Goal: Find specific page/section: Find specific page/section

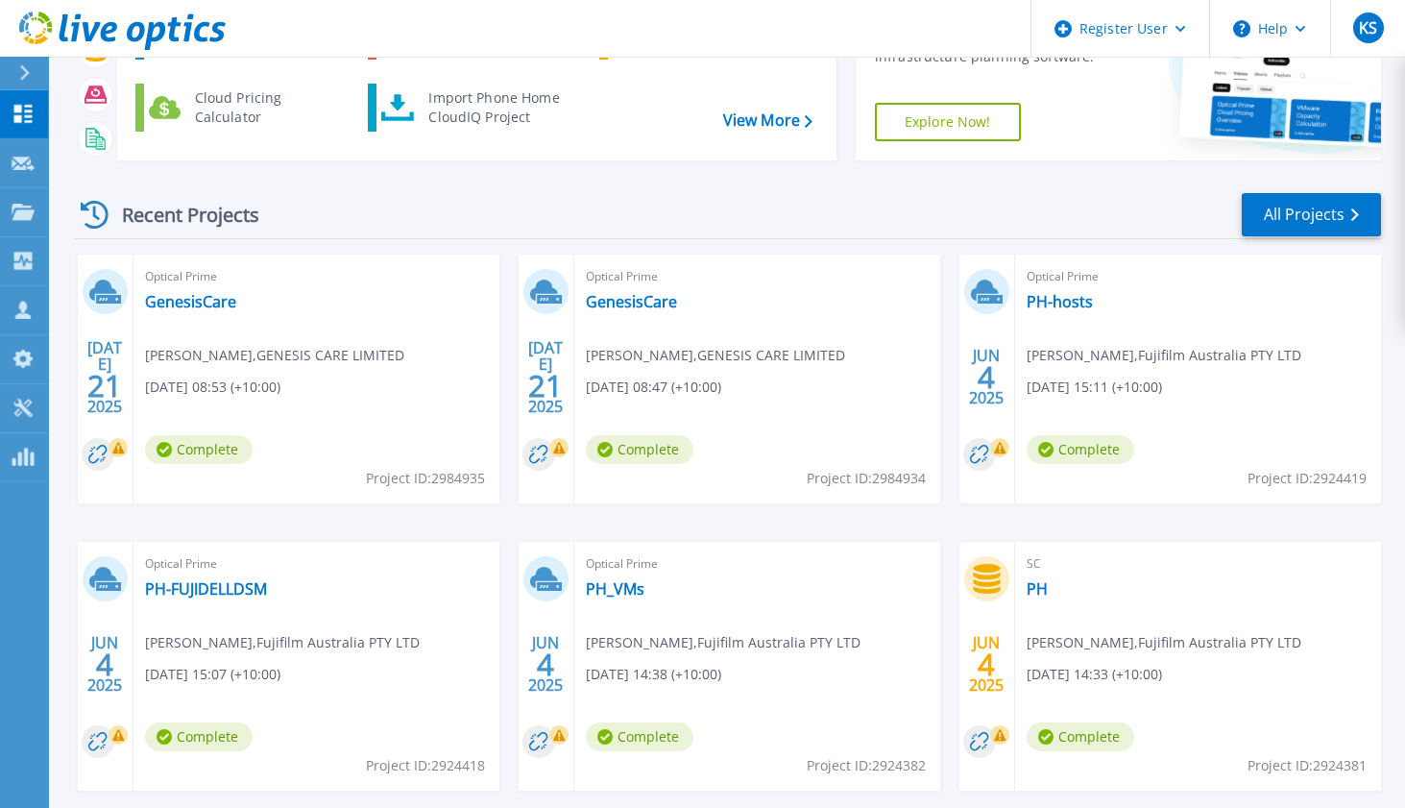
scroll to position [257, 0]
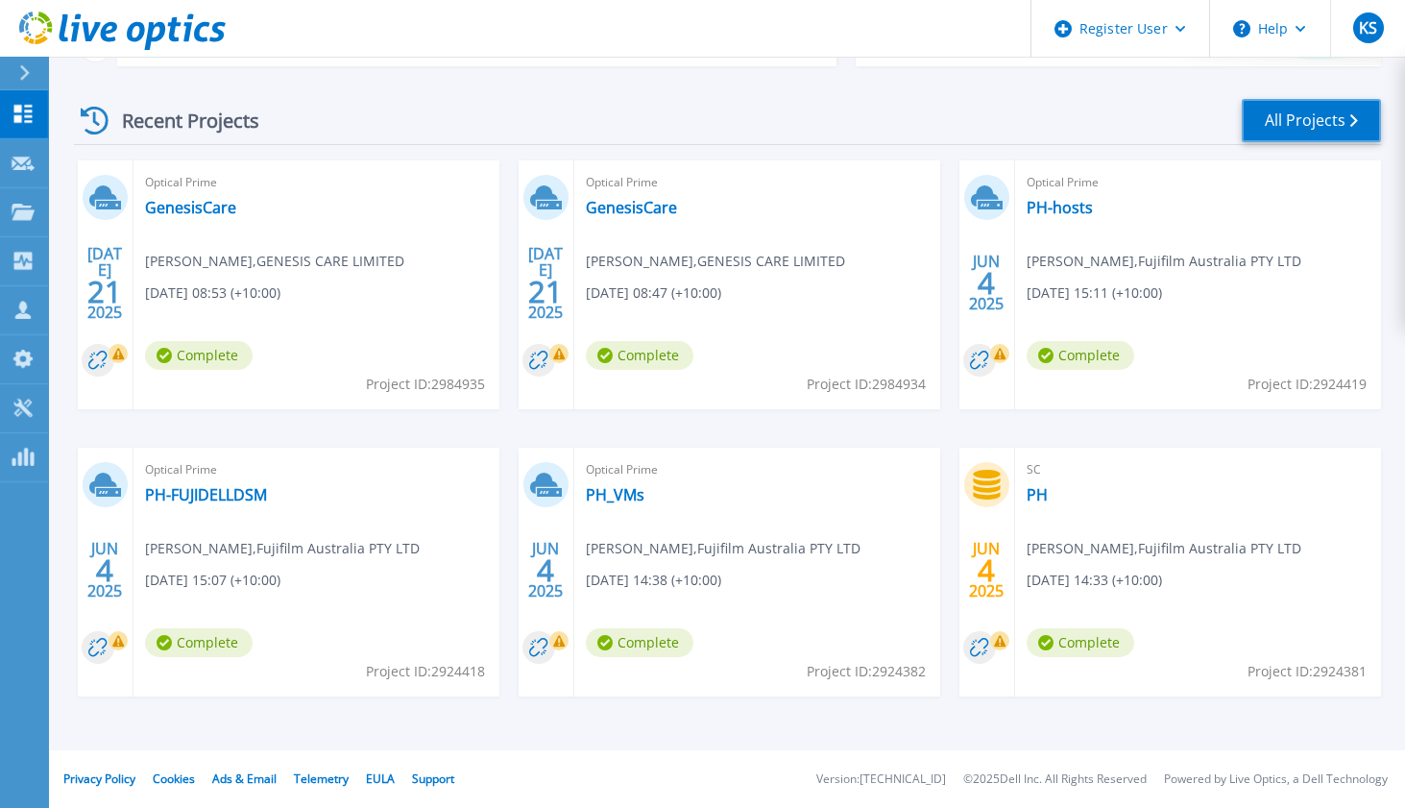
click at [1271, 123] on link "All Projects" at bounding box center [1311, 120] width 139 height 43
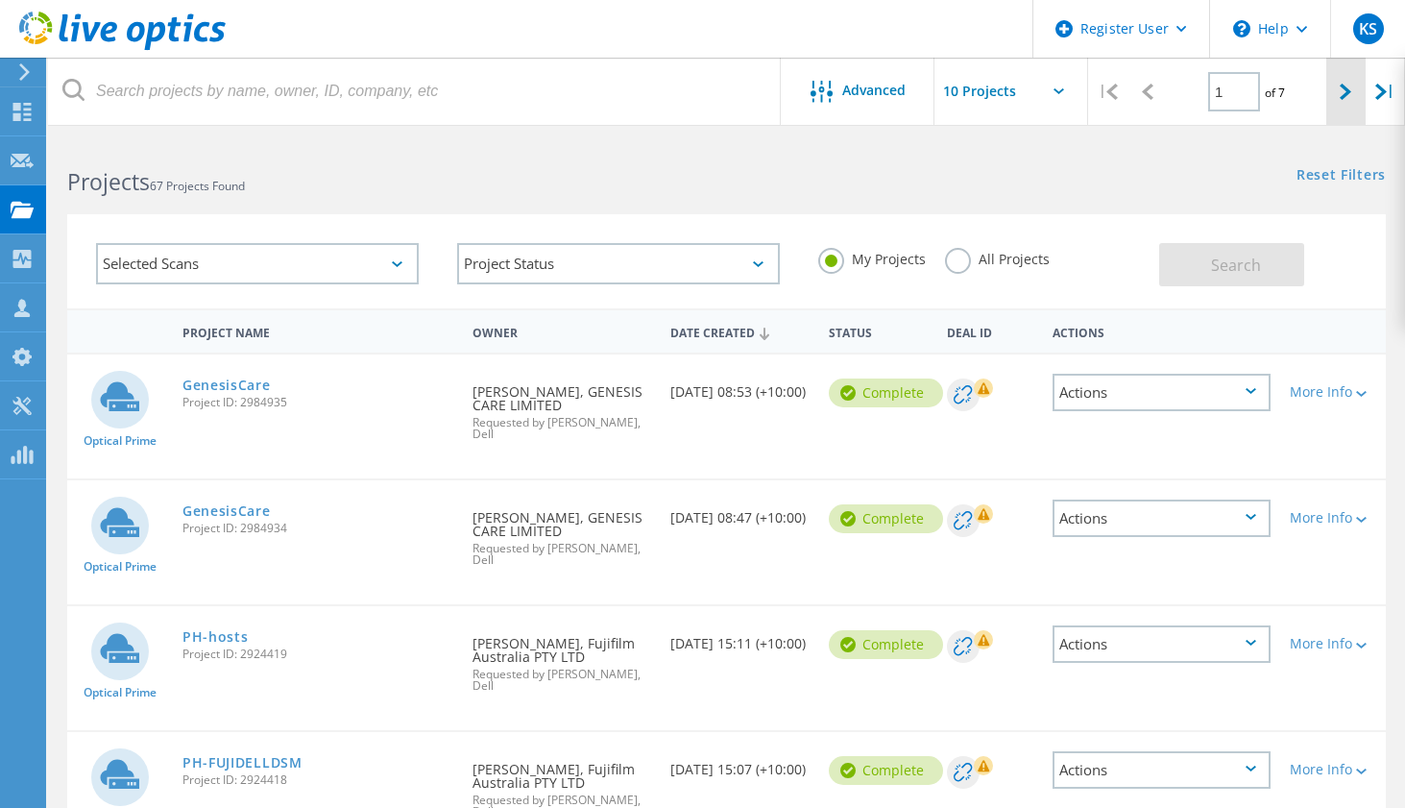
click at [1352, 80] on div at bounding box center [1346, 92] width 39 height 68
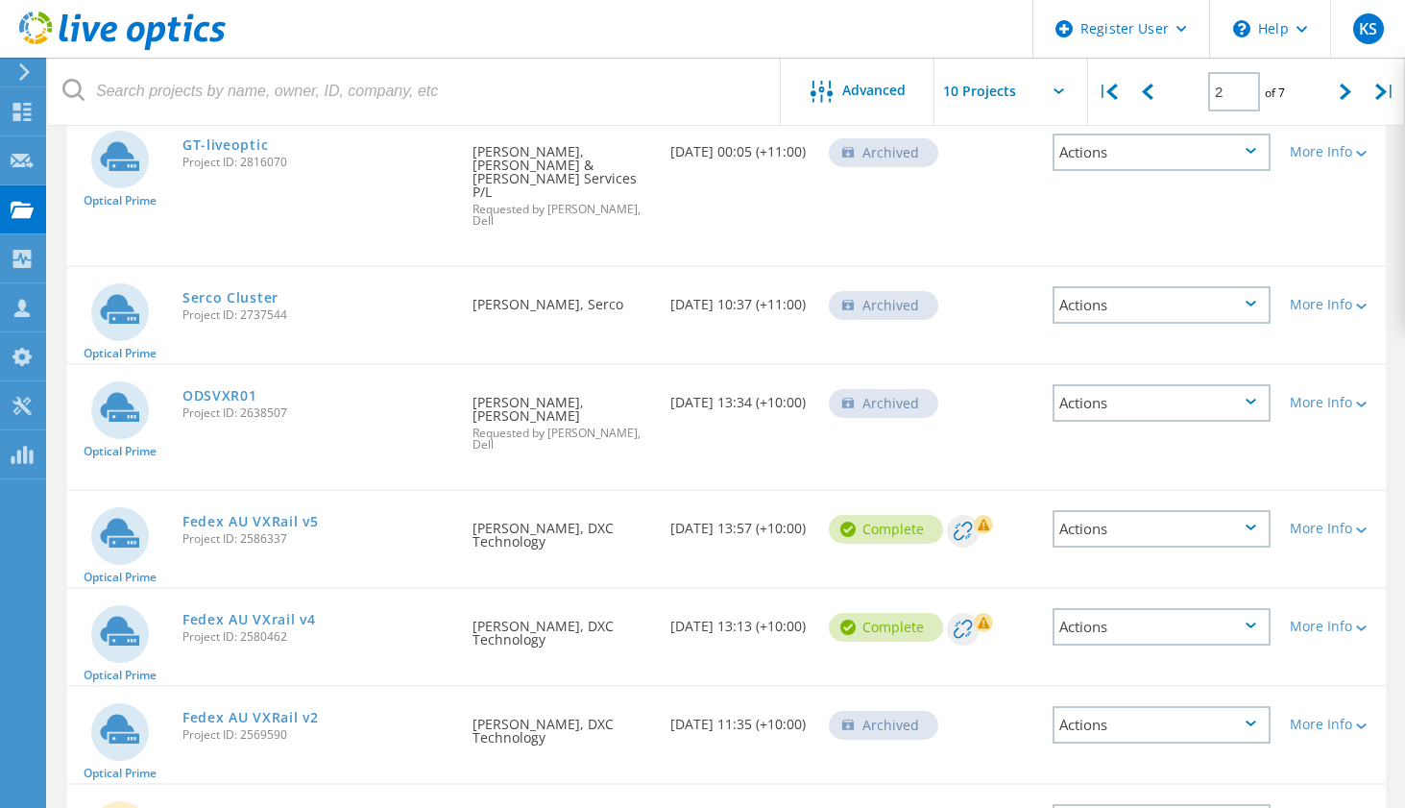
scroll to position [686, 0]
click at [1346, 96] on icon at bounding box center [1346, 92] width 12 height 16
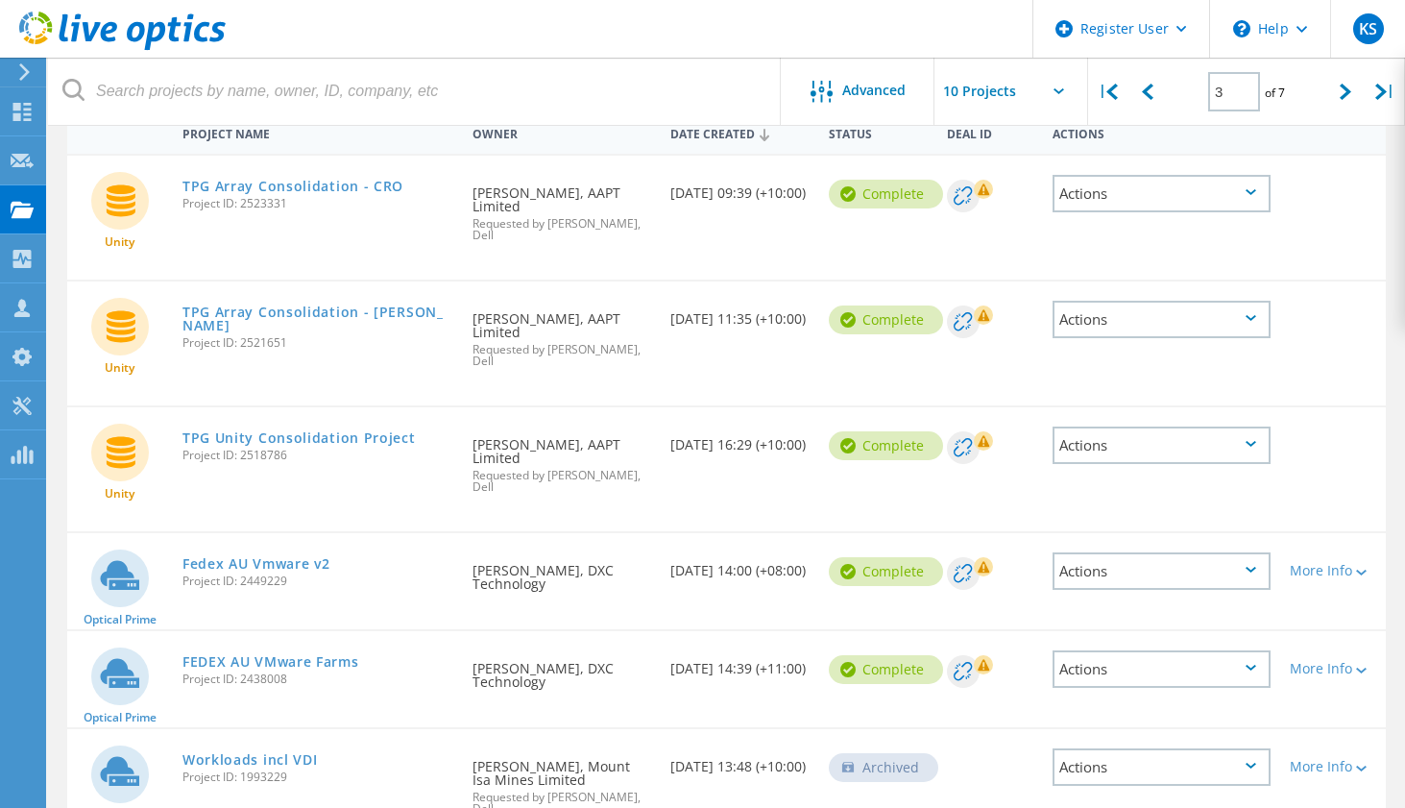
scroll to position [85, 0]
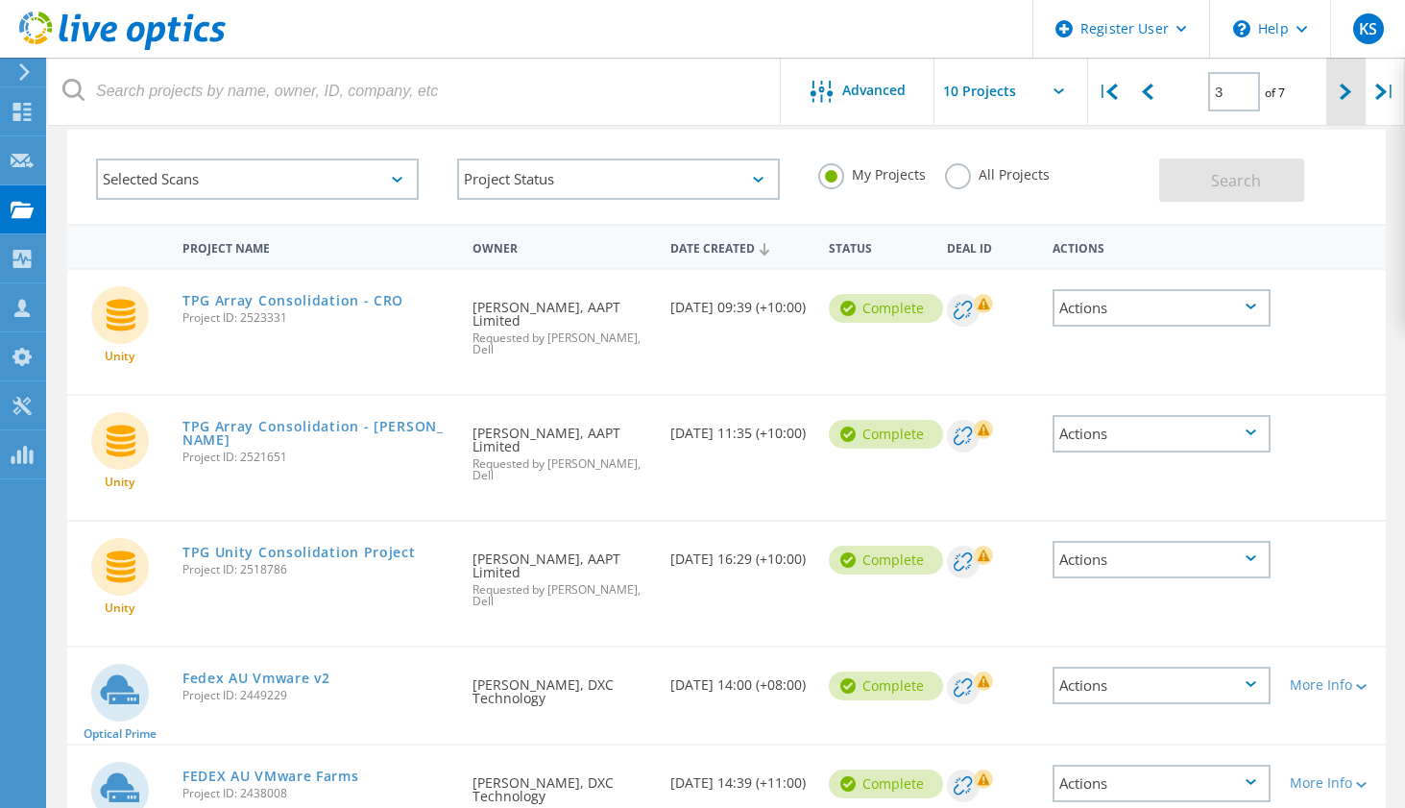
click at [1334, 89] on div at bounding box center [1346, 92] width 39 height 68
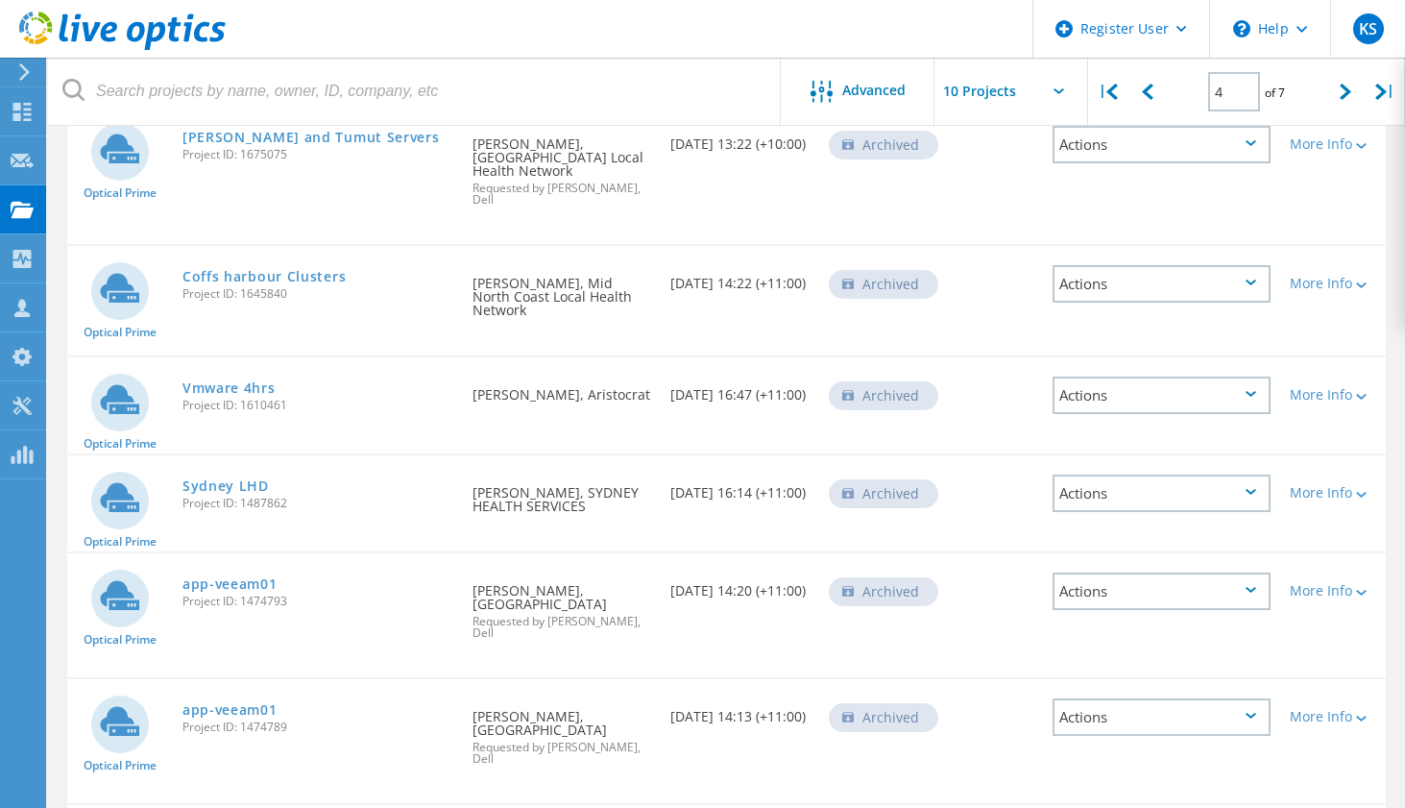
scroll to position [293, 0]
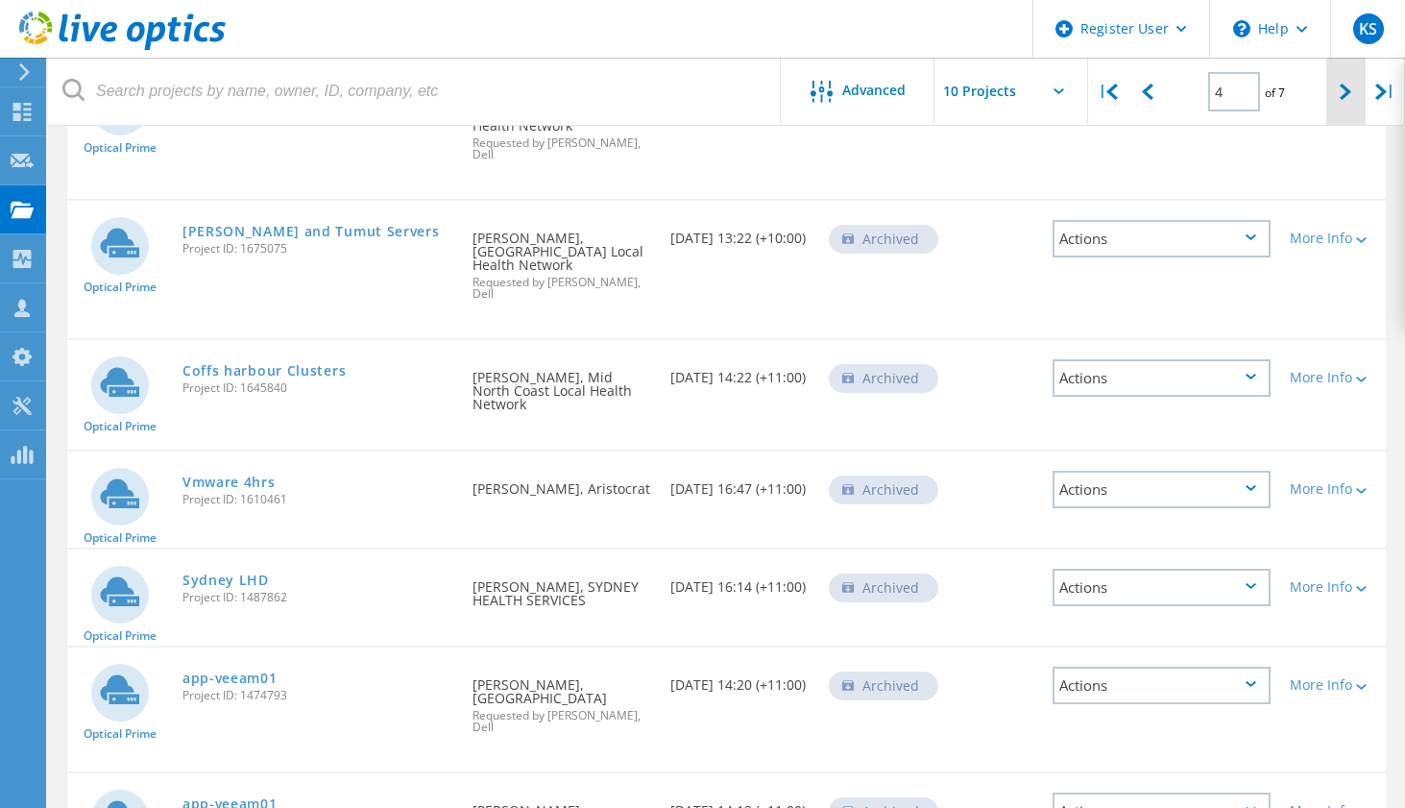
click at [1336, 90] on div at bounding box center [1346, 92] width 39 height 68
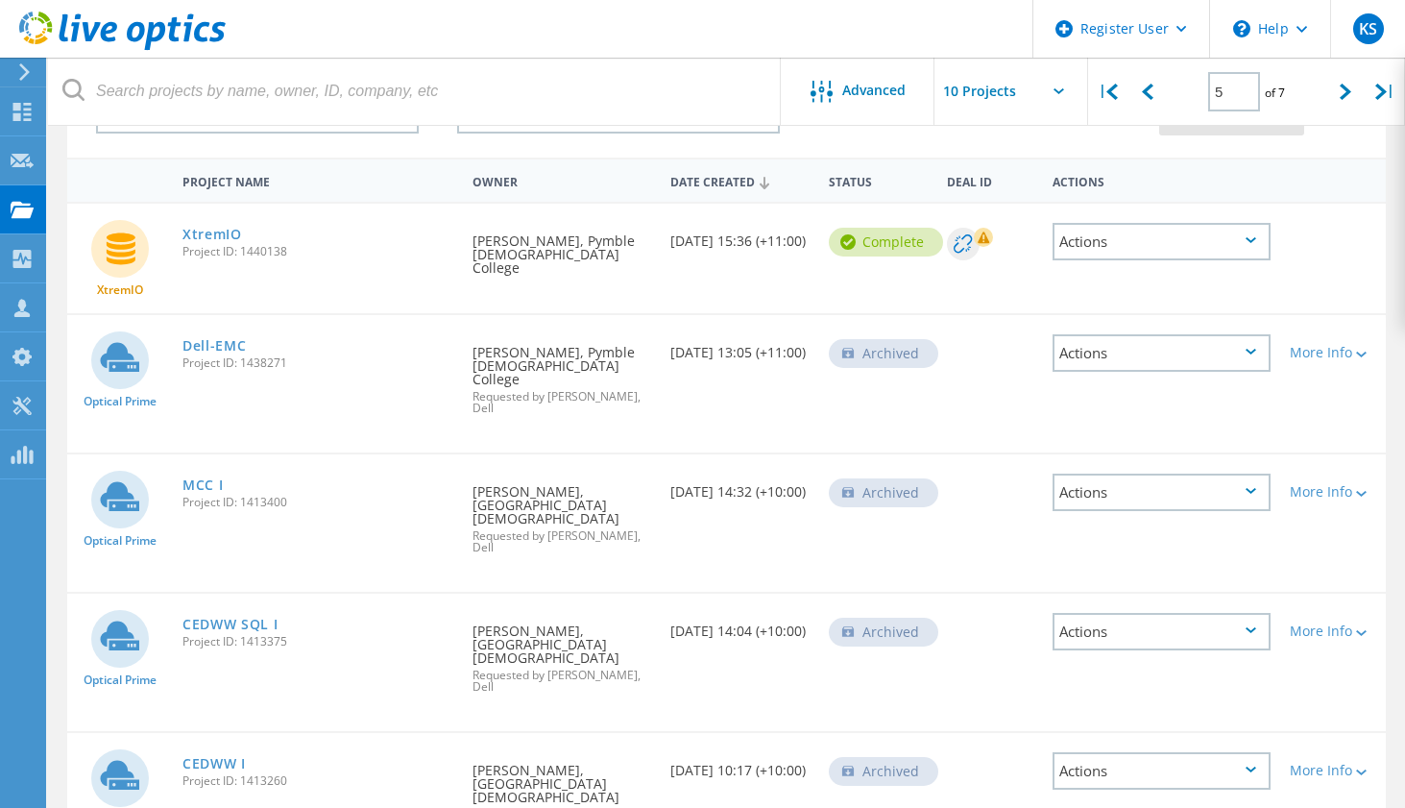
scroll to position [69, 0]
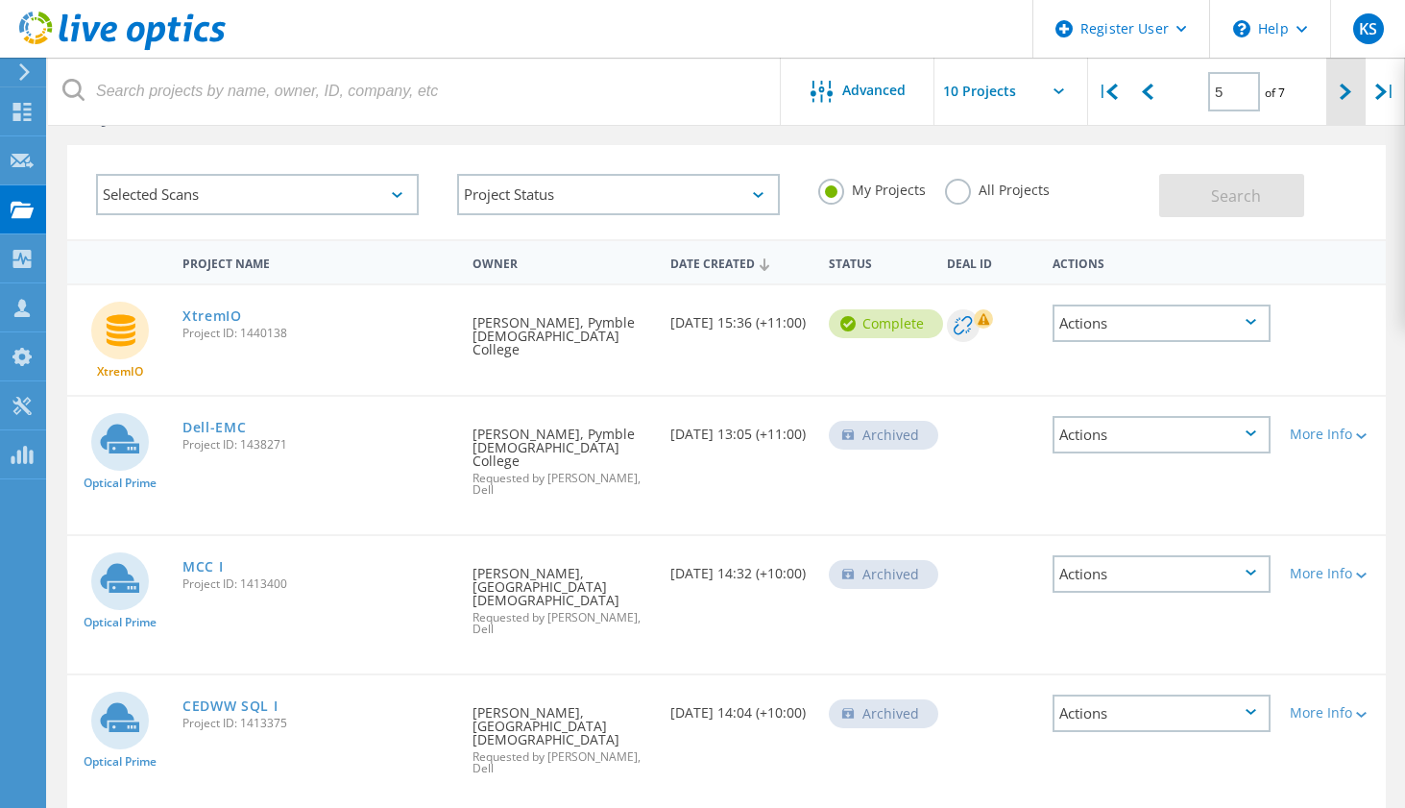
click at [1340, 98] on icon at bounding box center [1346, 92] width 12 height 16
type input "6"
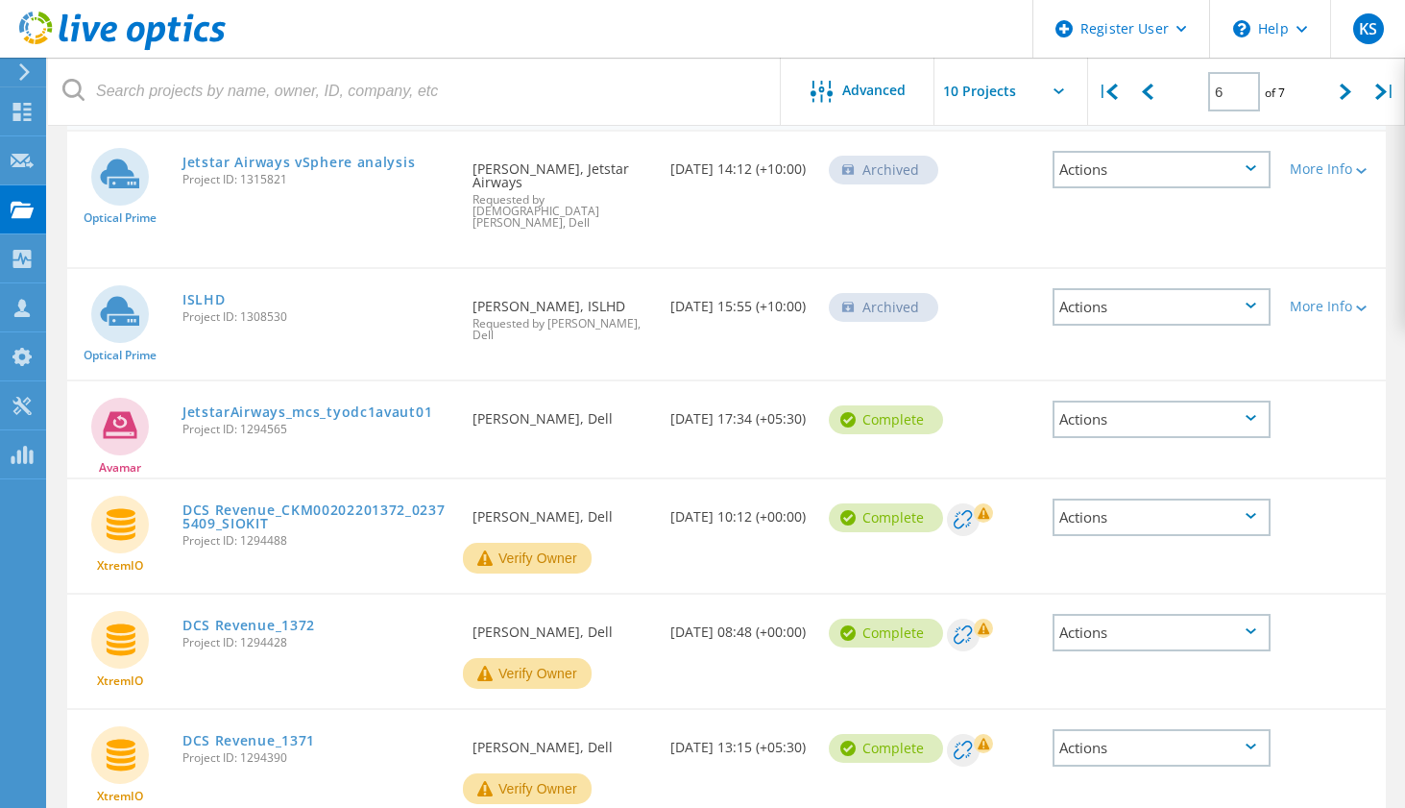
scroll to position [0, 0]
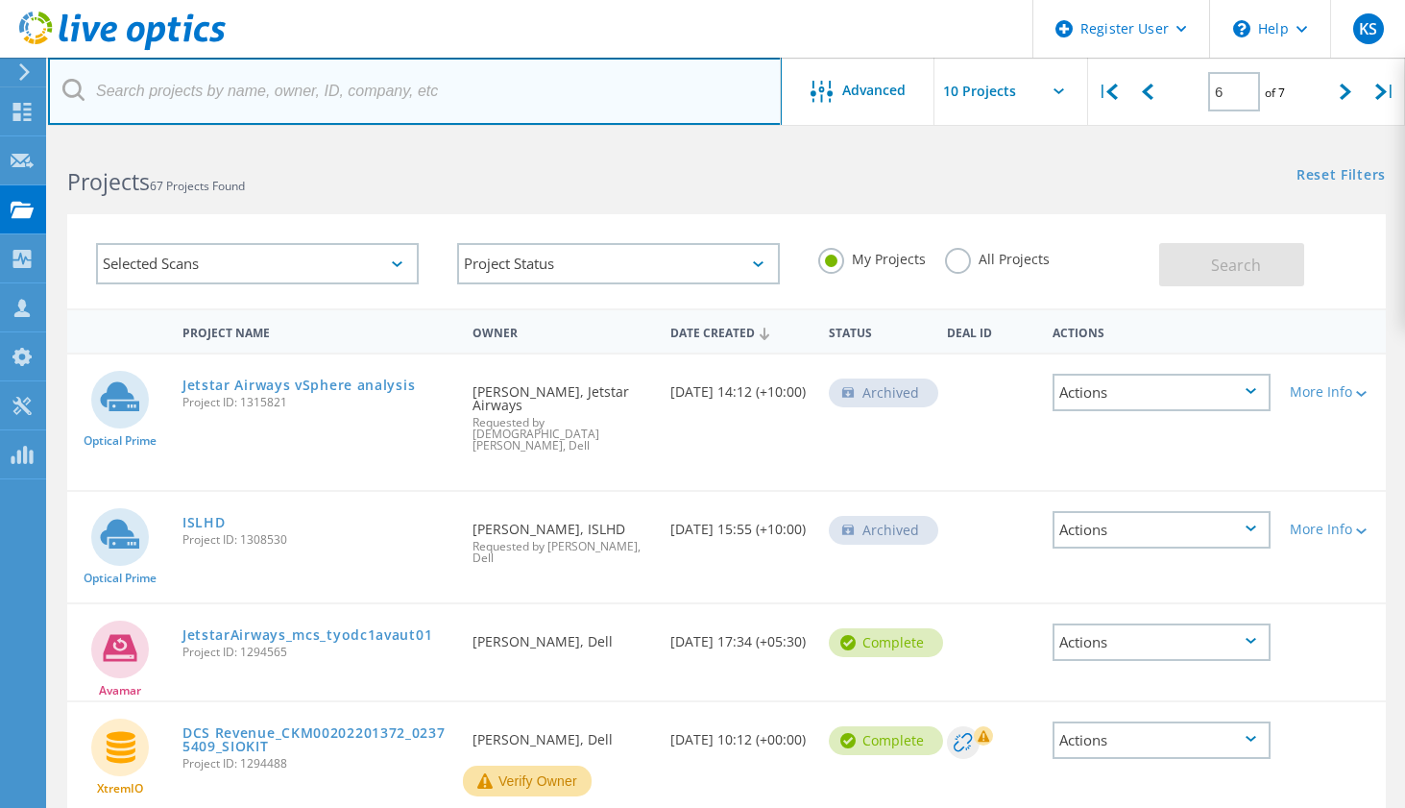
click at [481, 86] on input "text" at bounding box center [415, 91] width 734 height 67
type input "[PERSON_NAME]"
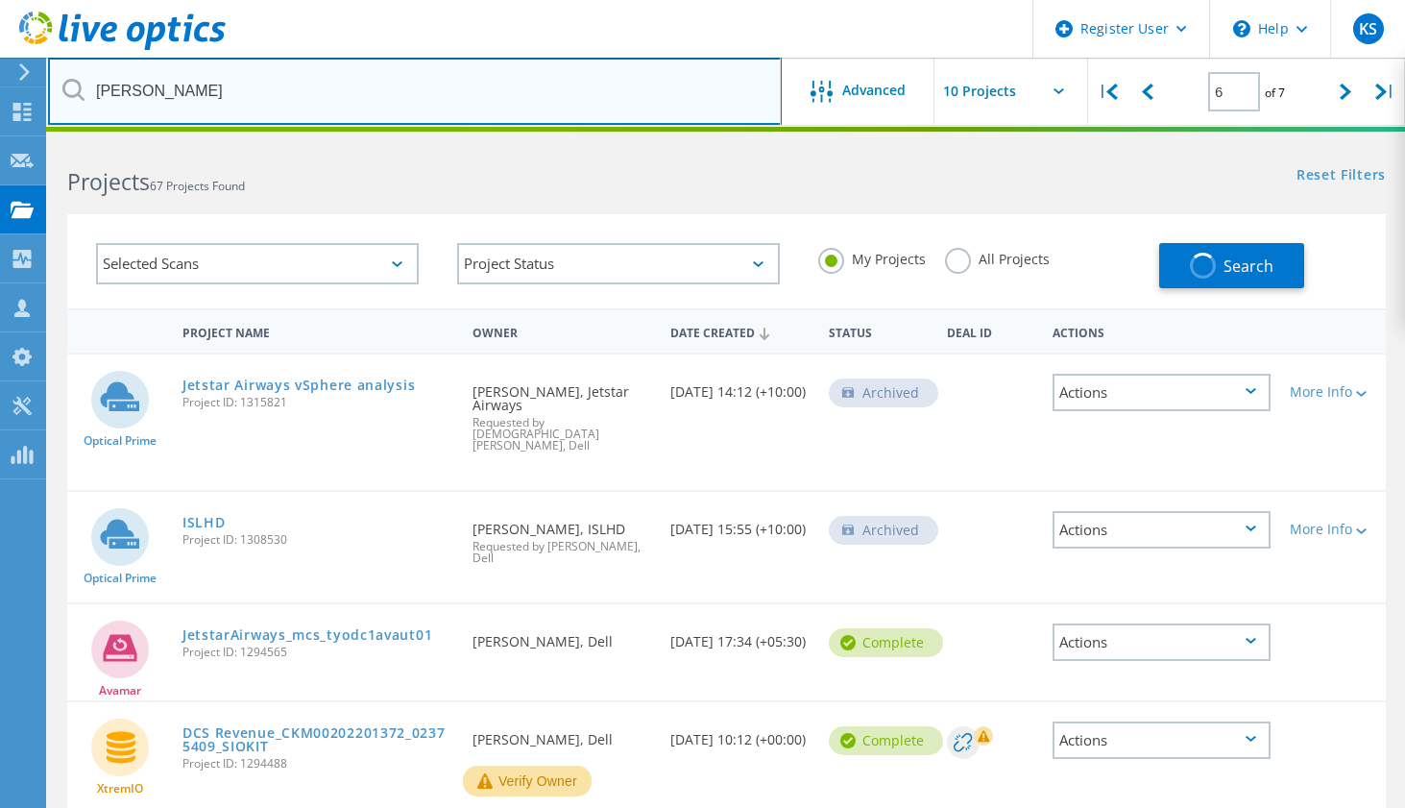
type input "1"
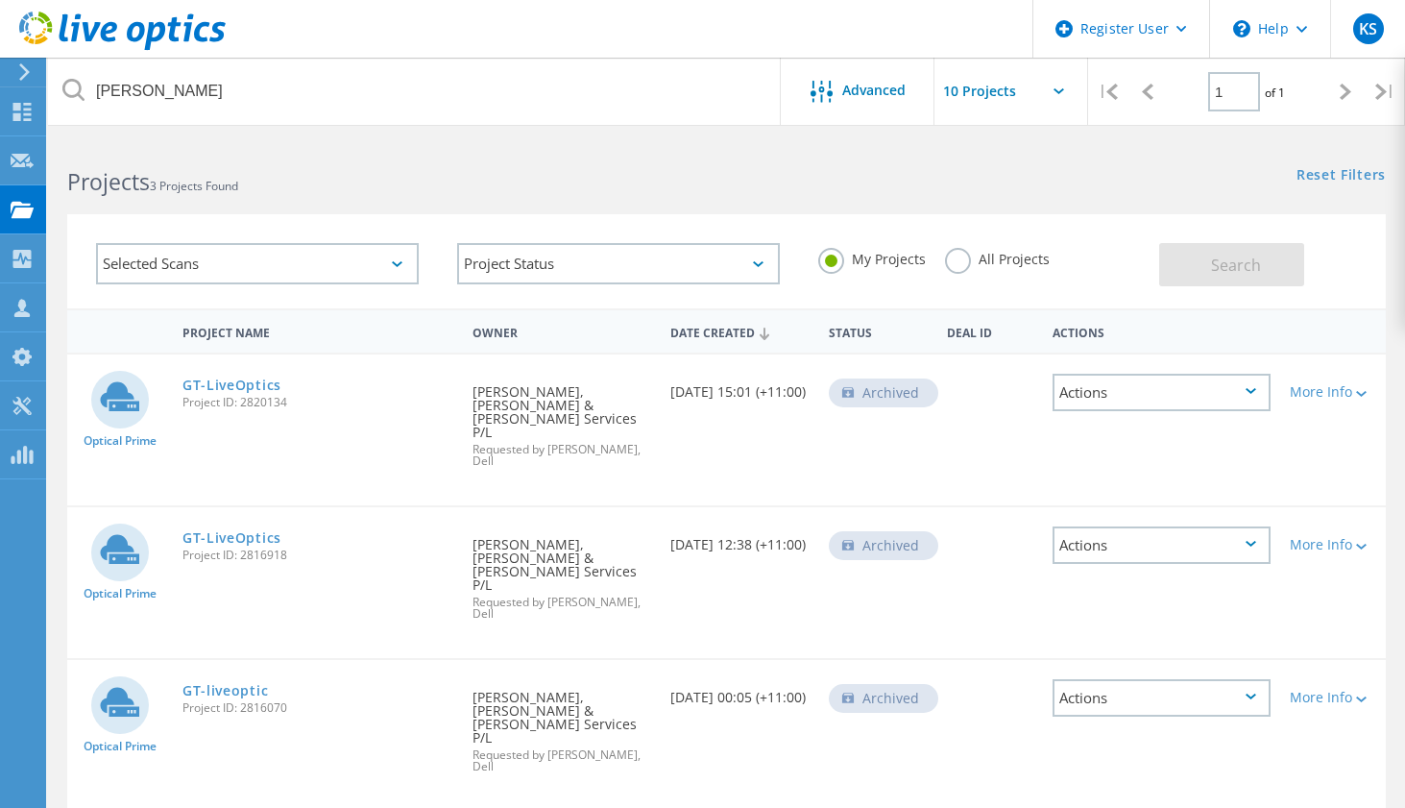
click at [941, 738] on div "Project Name Owner Date Created Status Deal Id Actions Optical Prime GT-LiveOpt…" at bounding box center [726, 559] width 1319 height 502
click at [229, 382] on link "GT-LiveOptics" at bounding box center [232, 385] width 99 height 13
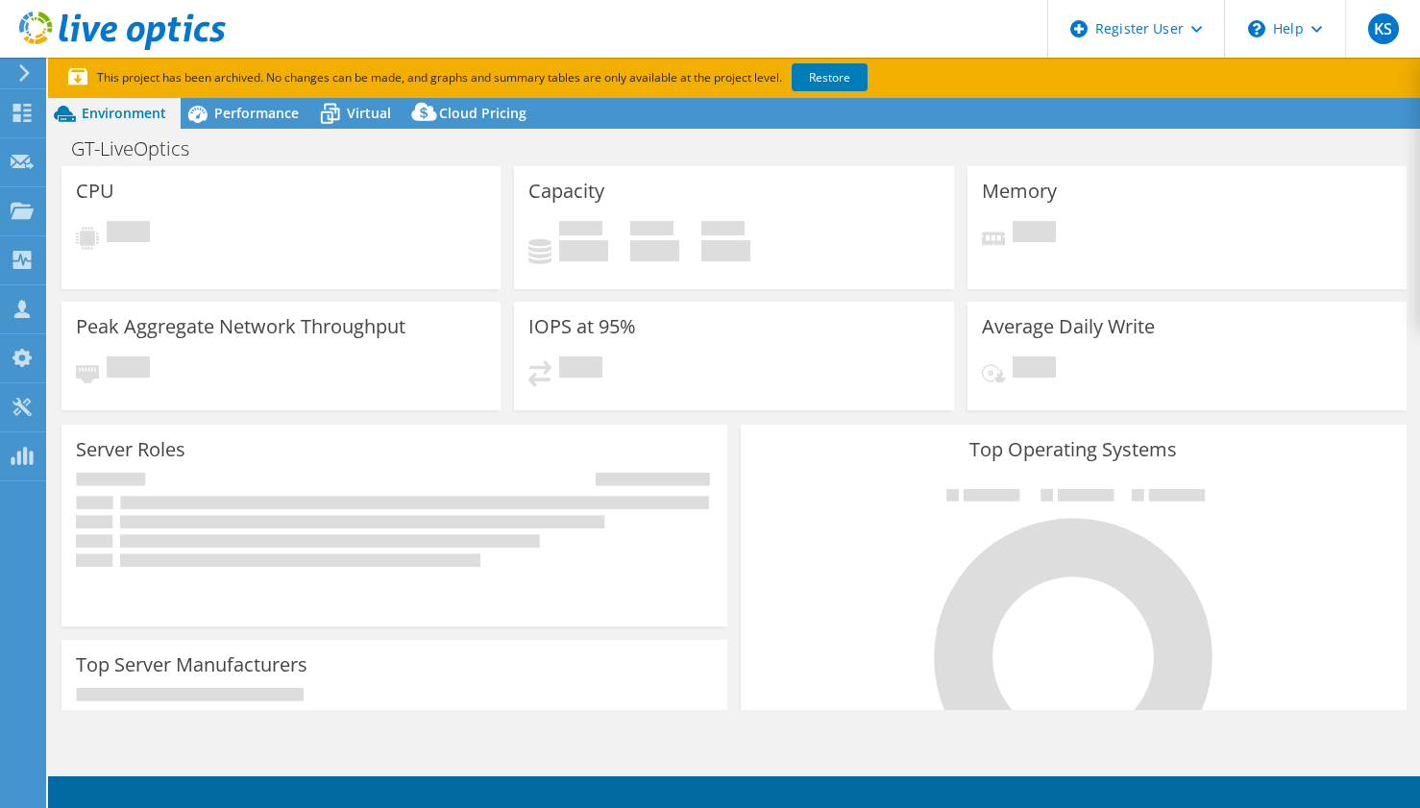
select select "USD"
select select "[GEOGRAPHIC_DATA]"
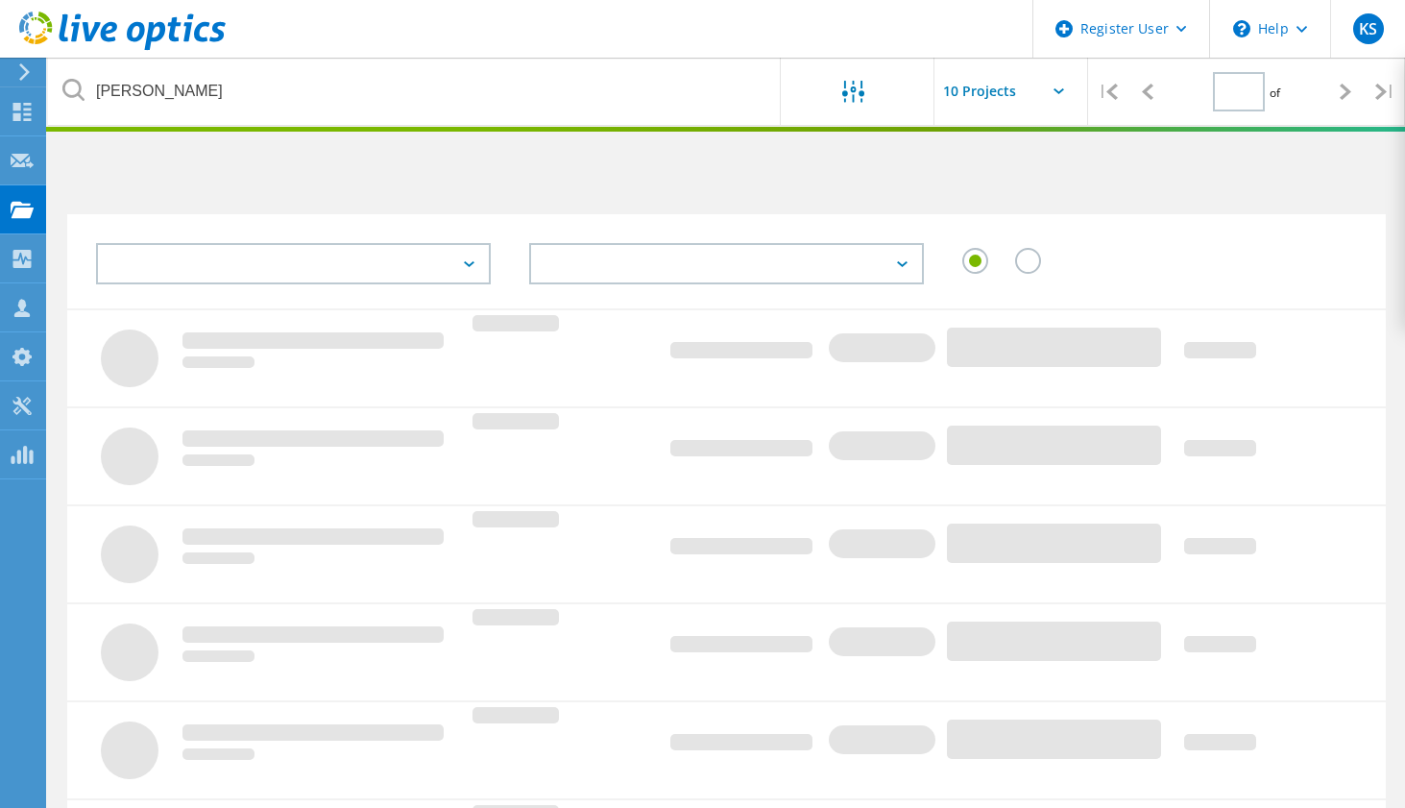
type input "1"
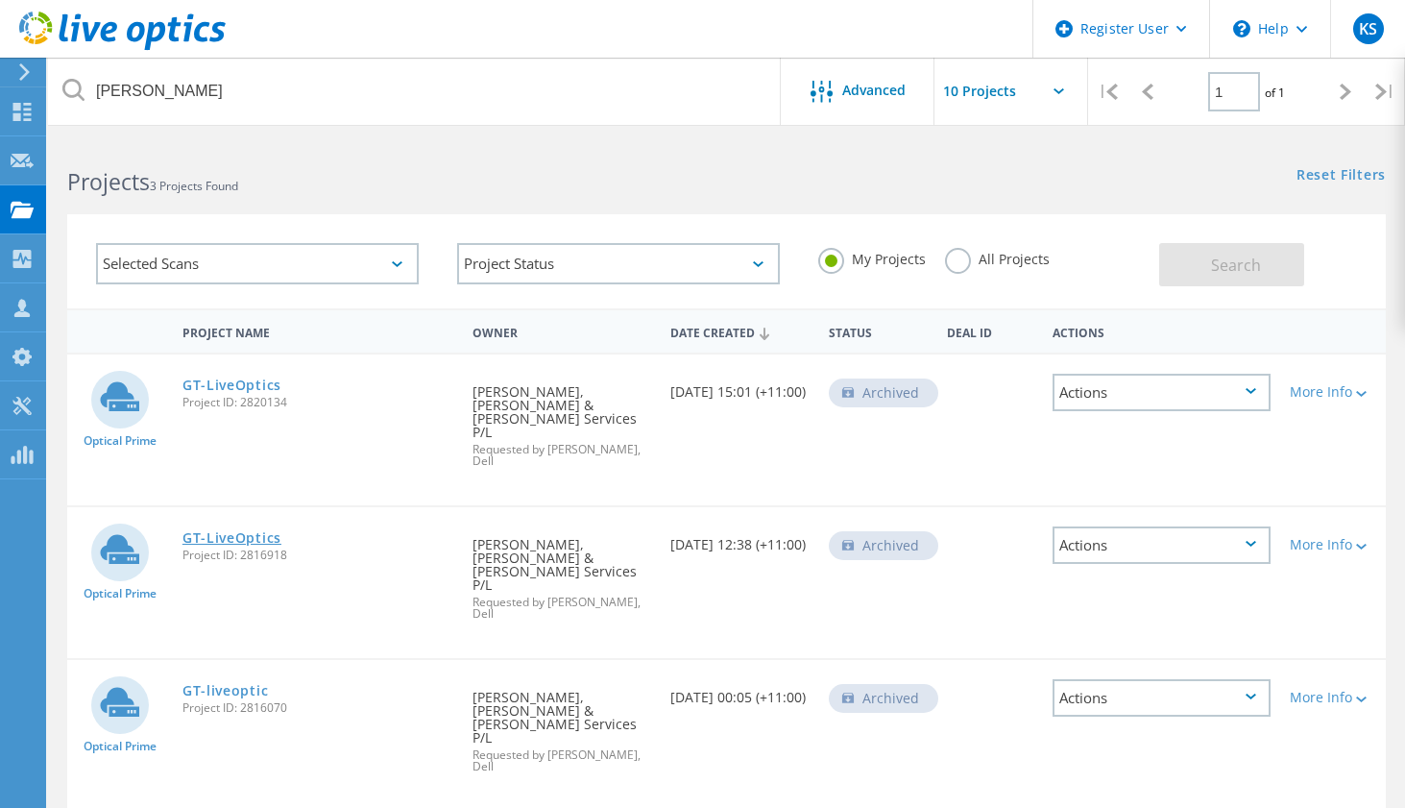
click at [232, 531] on link "GT-LiveOptics" at bounding box center [232, 537] width 99 height 13
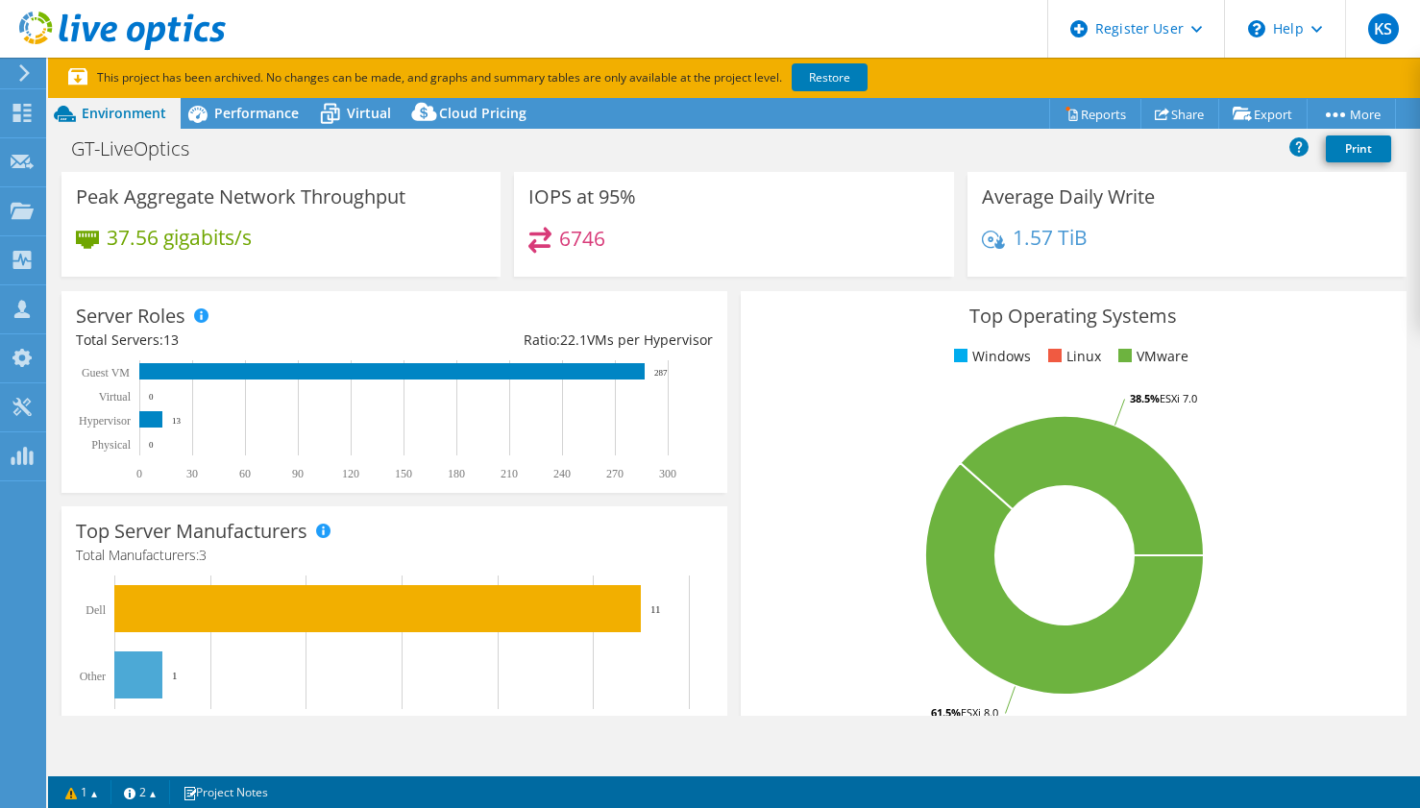
scroll to position [192, 0]
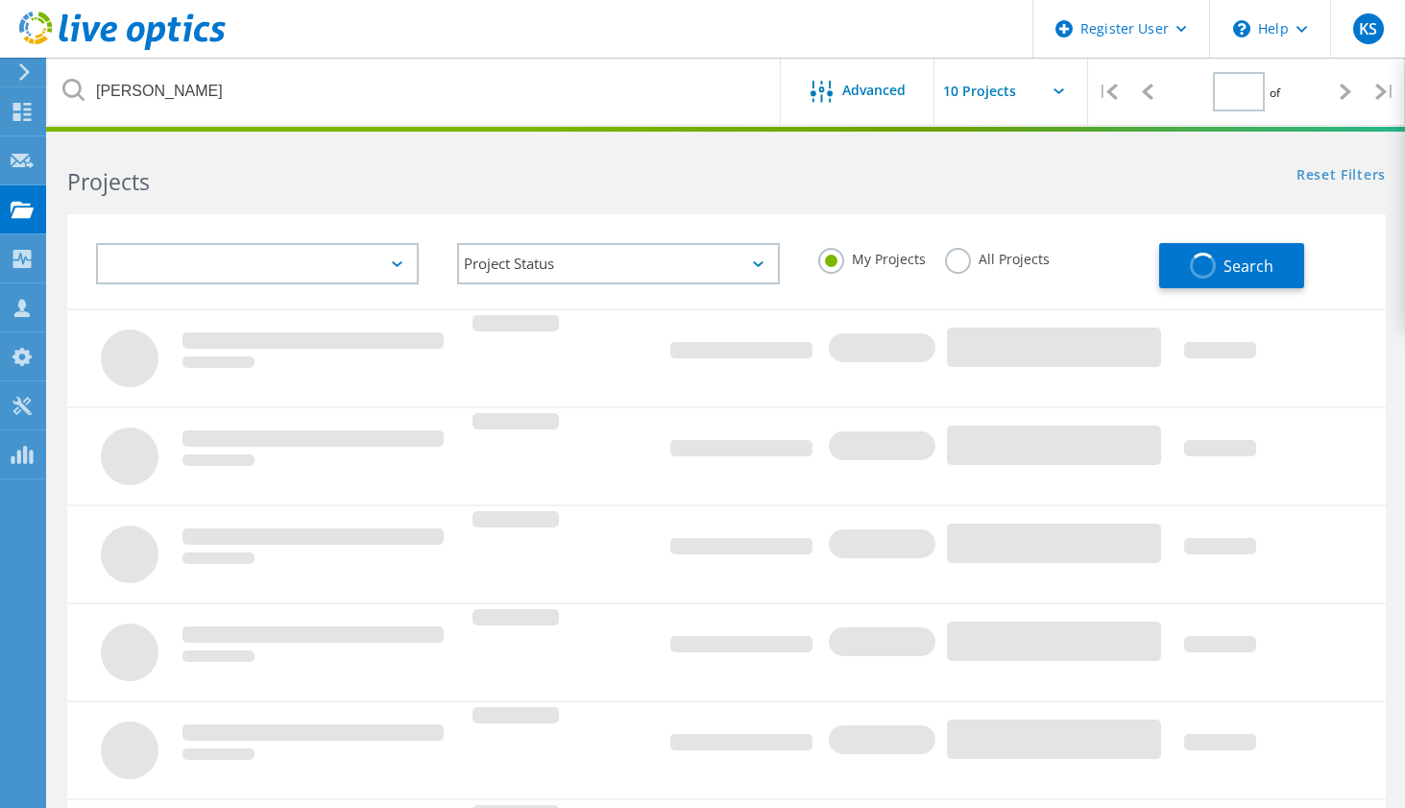
type input "1"
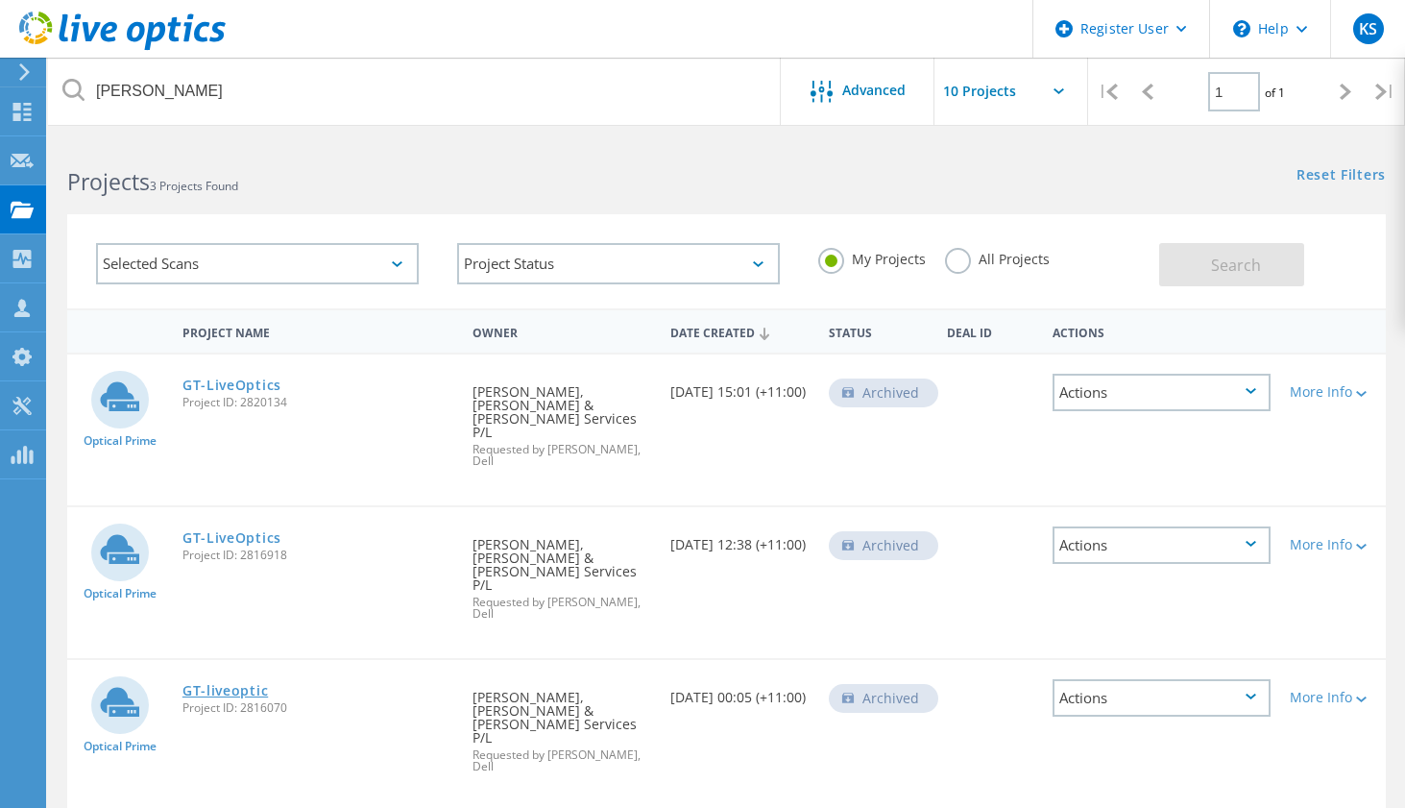
click at [221, 684] on link "GT-liveoptic" at bounding box center [226, 690] width 86 height 13
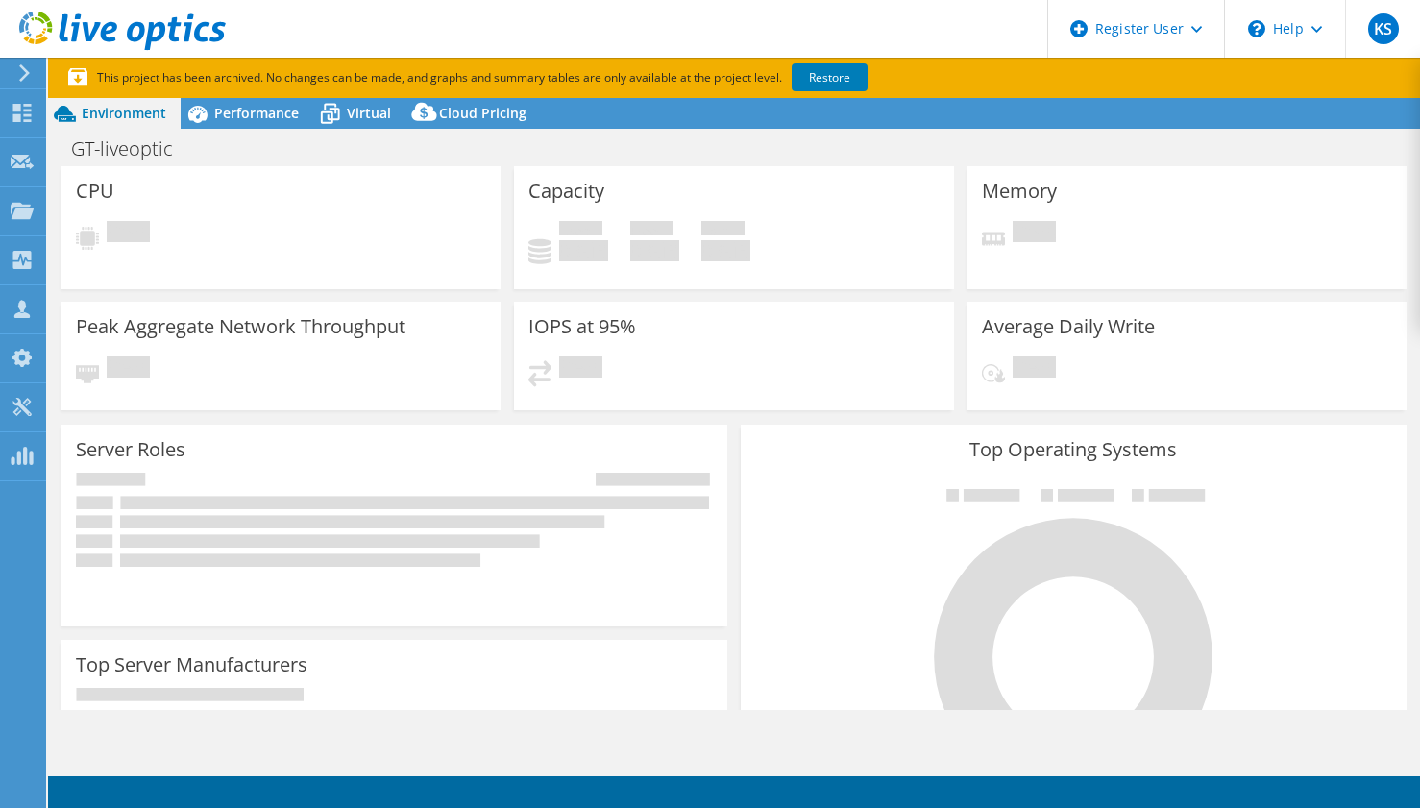
select select "USD"
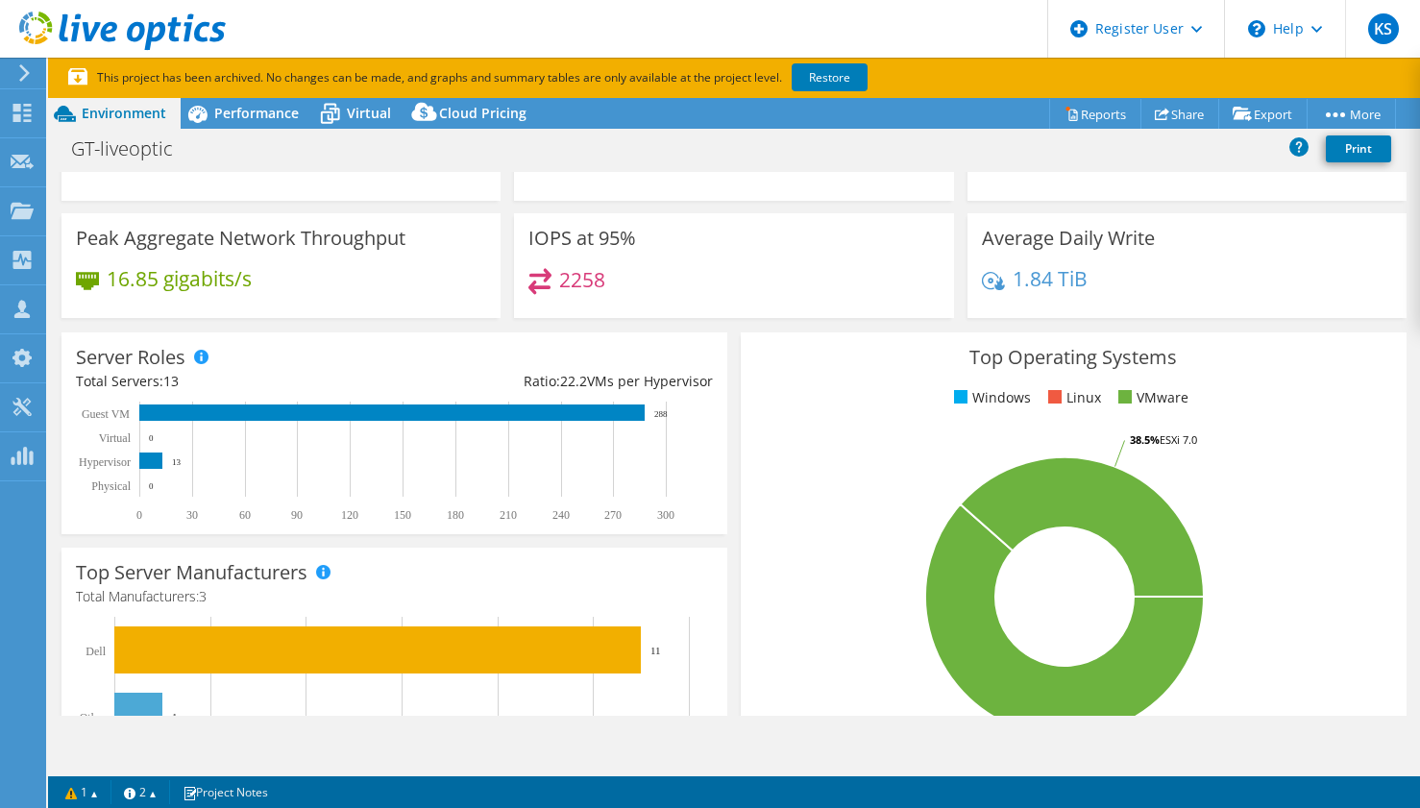
scroll to position [148, 0]
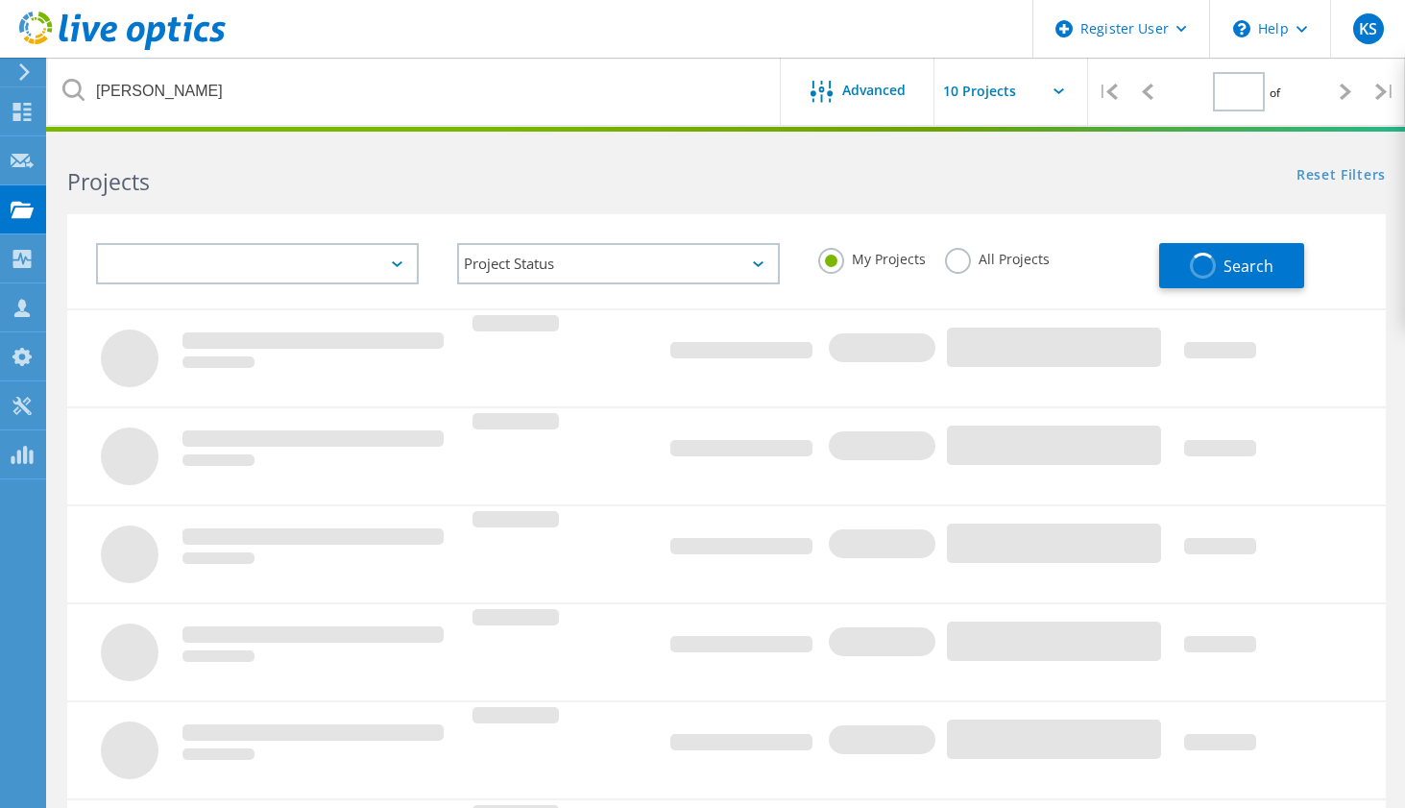
type input "1"
